Goal: Information Seeking & Learning: Learn about a topic

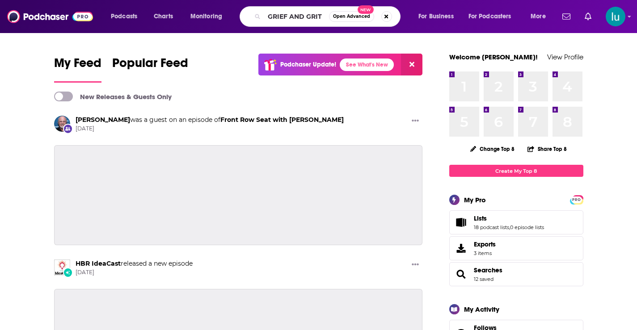
type input "GRIEF AND GRIT"
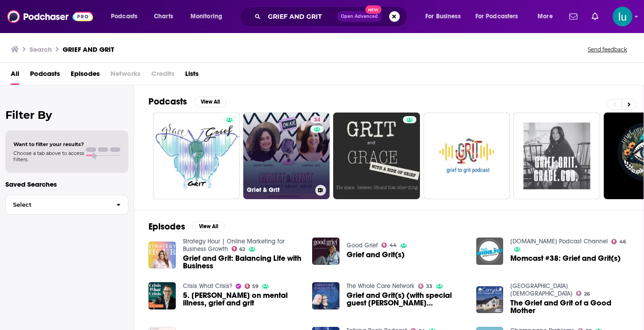
click at [291, 152] on link "34 Grief & Grit" at bounding box center [286, 156] width 87 height 87
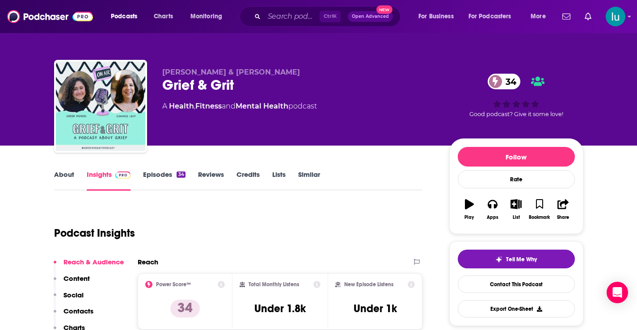
click at [63, 174] on link "About" at bounding box center [64, 180] width 20 height 21
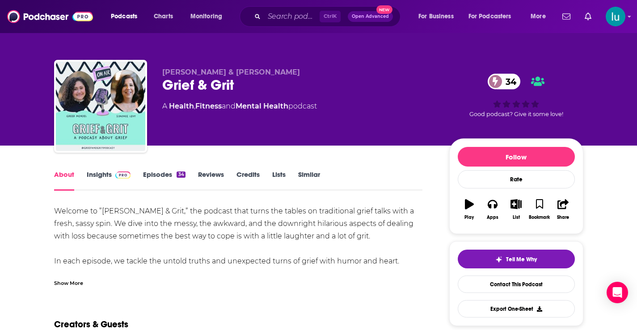
click at [59, 283] on div "Show More" at bounding box center [68, 283] width 29 height 8
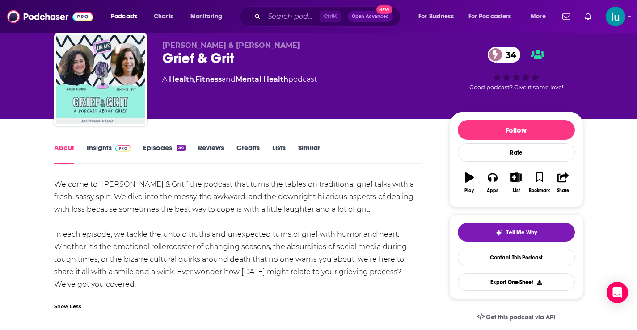
scroll to position [35, 0]
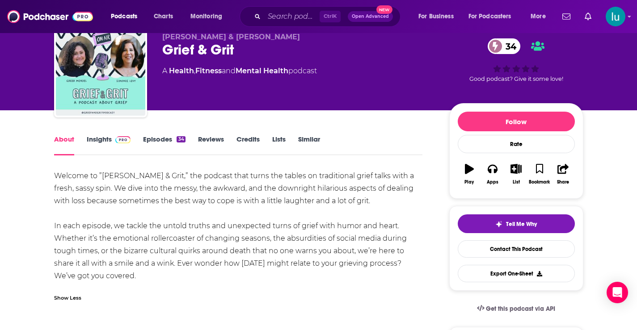
drag, startPoint x: 56, startPoint y: 163, endPoint x: 175, endPoint y: 276, distance: 163.8
copy div "Welcome to ”[PERSON_NAME] & Grit,” the podcast that turns the tables on traditi…"
